Goal: Navigation & Orientation: Find specific page/section

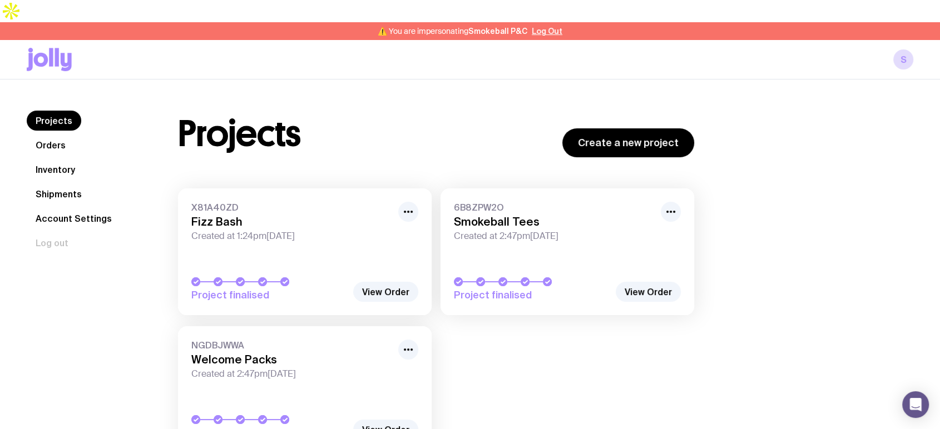
click at [65, 184] on link "Shipments" at bounding box center [59, 194] width 64 height 20
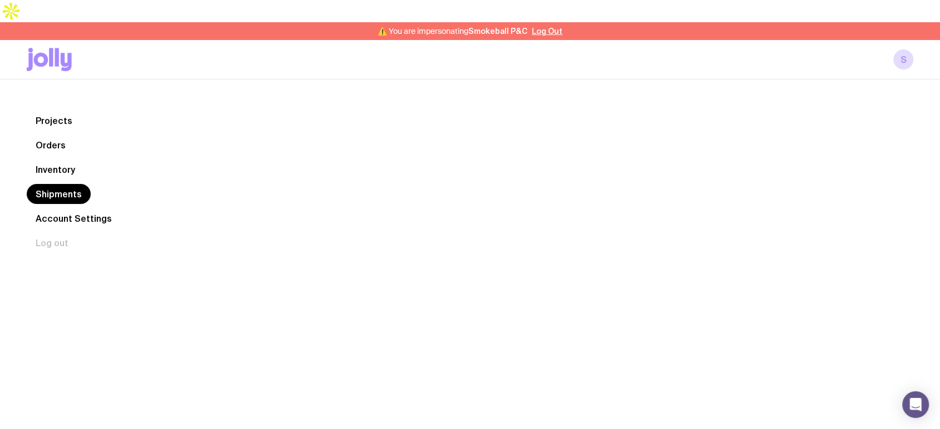
click at [62, 160] on link "Inventory" at bounding box center [55, 170] width 57 height 20
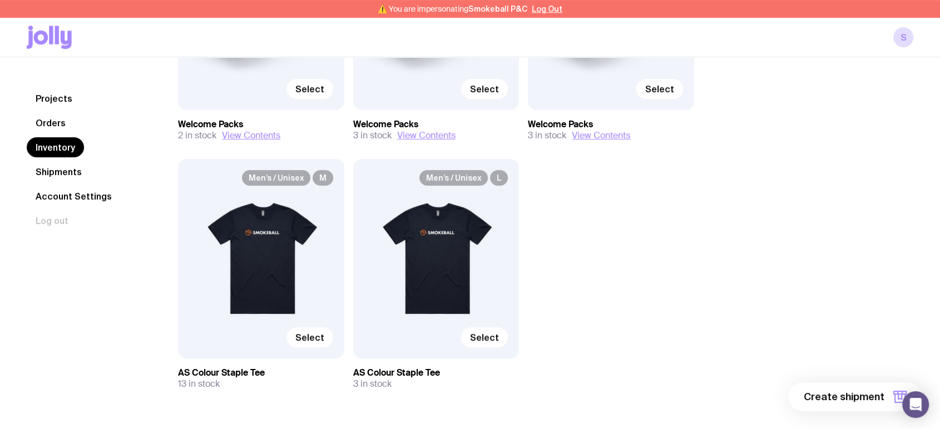
scroll to position [317, 0]
